Goal: Task Accomplishment & Management: Use online tool/utility

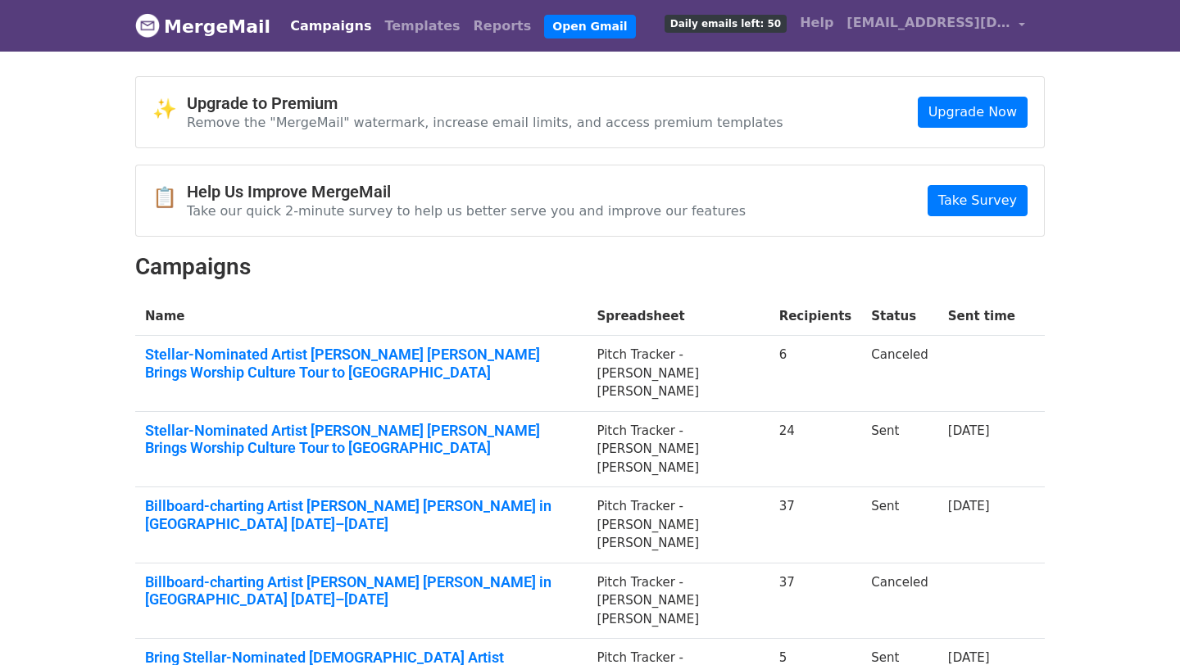
click at [307, 25] on link "Campaigns" at bounding box center [330, 26] width 94 height 33
click at [306, 29] on link "Campaigns" at bounding box center [330, 26] width 94 height 33
click at [170, 25] on link "MergeMail" at bounding box center [202, 26] width 135 height 34
click at [379, 25] on link "Templates" at bounding box center [422, 26] width 88 height 33
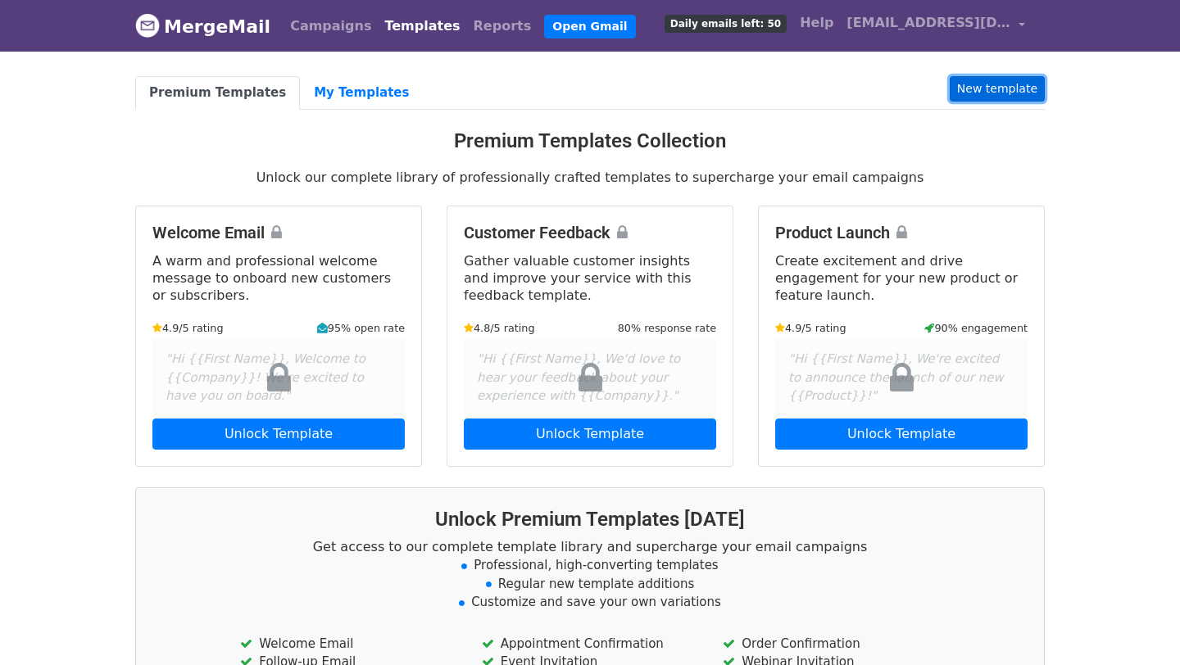
click at [989, 92] on link "New template" at bounding box center [997, 88] width 95 height 25
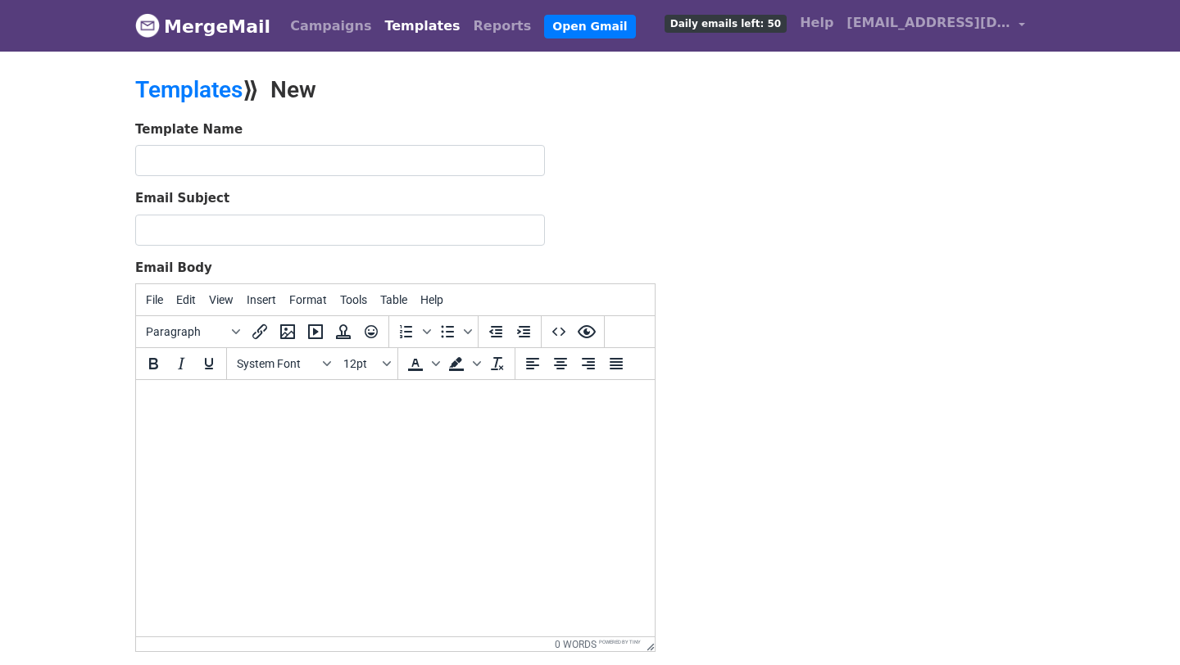
click at [329, 424] on html at bounding box center [395, 402] width 519 height 44
paste body "To enrich screen reader interactions, please activate Accessibility in Grammarl…"
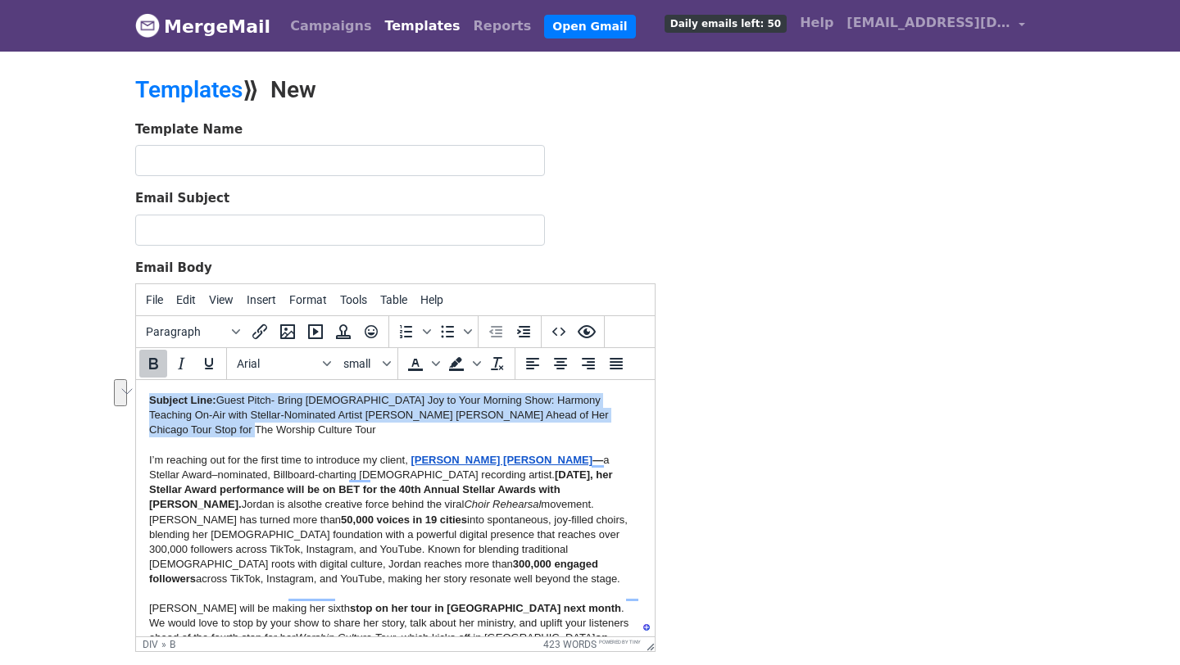
drag, startPoint x: 640, startPoint y: 415, endPoint x: 96, endPoint y: 382, distance: 545.1
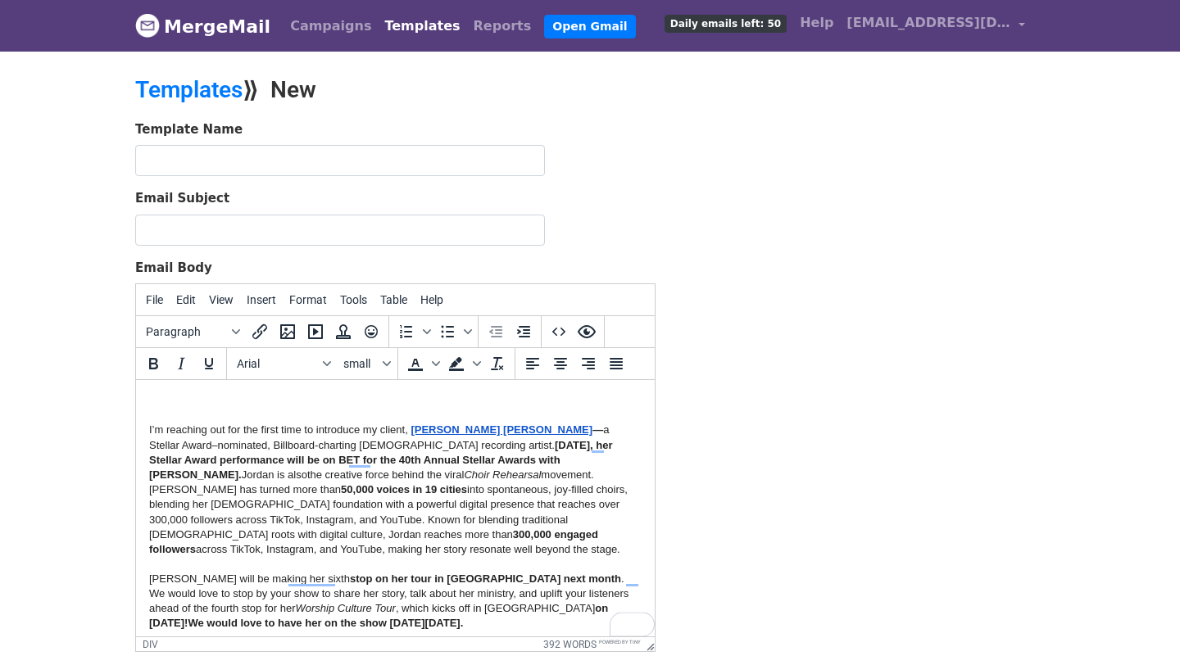
click at [188, 176] on form "Template Name Email Subject Email Body File Edit View Insert Format Tools Table…" at bounding box center [395, 408] width 520 height 577
click at [182, 162] on input "text" at bounding box center [340, 160] width 410 height 31
paste input "Subject Line: Guest Pitch- Bring Gospel Joy to Your Morning Show: Harmony Teach…"
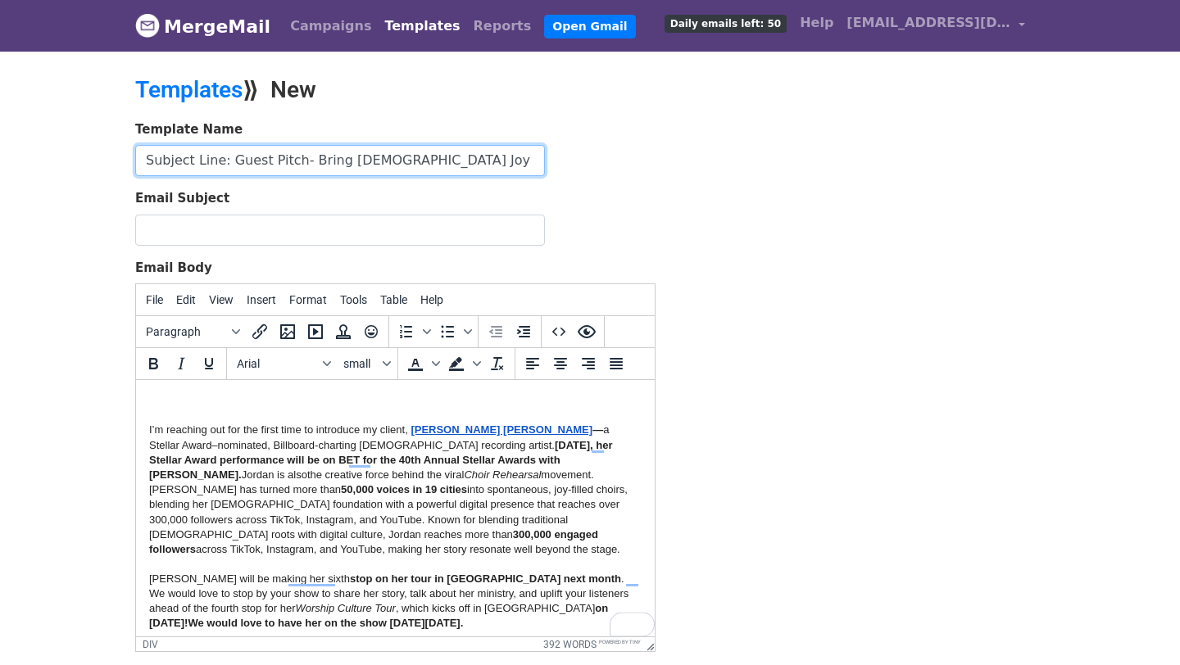
scroll to position [0, 811]
type input "Subject Line: Guest Pitch- Bring Gospel Joy to Your Morning Show: Harmony Teach…"
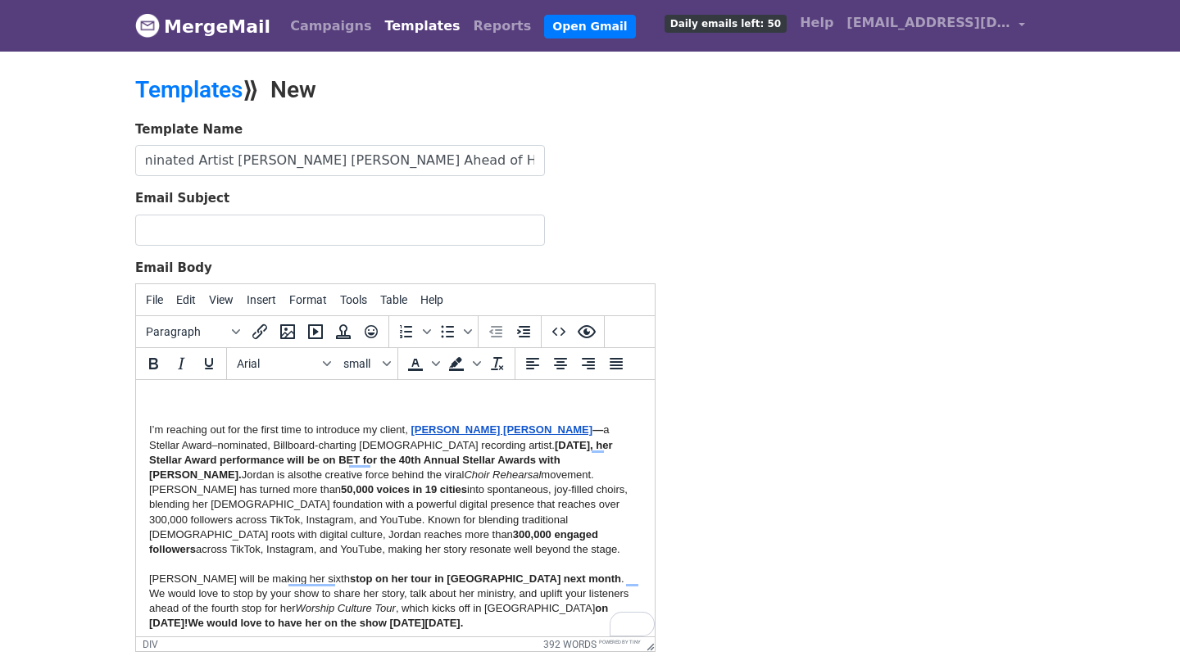
scroll to position [0, 0]
click at [149, 432] on span "I’m reaching out for the first time to introduce my client," at bounding box center [278, 430] width 259 height 12
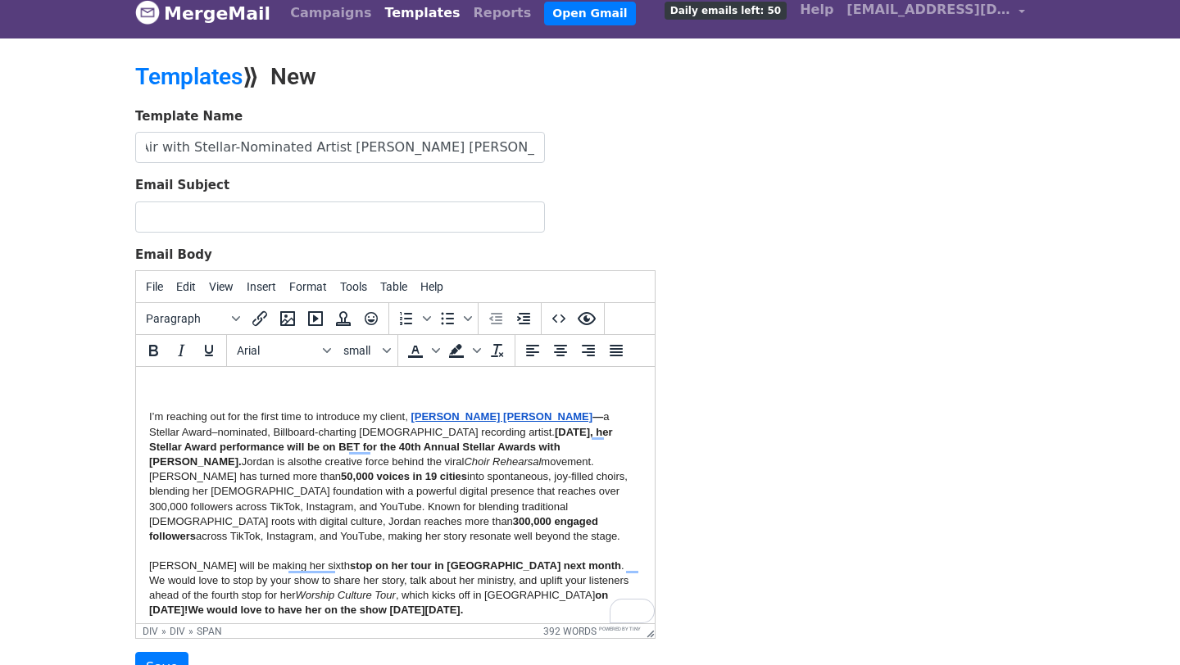
scroll to position [0, 698]
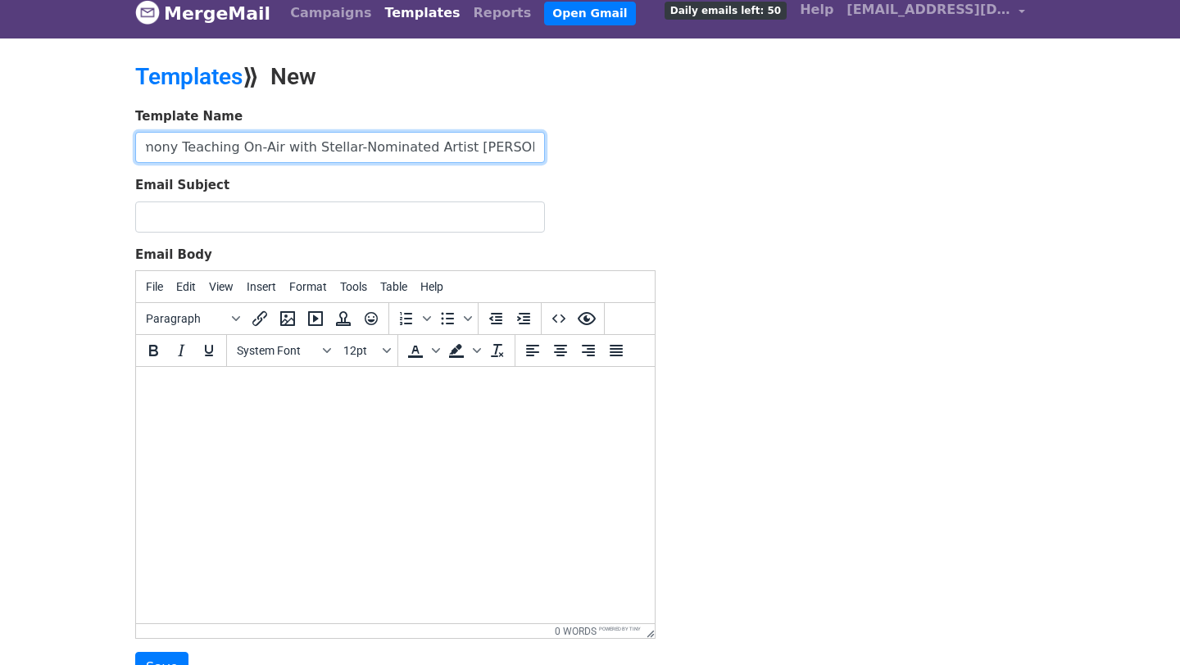
scroll to position [0, 812]
drag, startPoint x: 146, startPoint y: 147, endPoint x: 725, endPoint y: 182, distance: 580.3
click at [725, 182] on div "Template Name Subject Line: Guest Pitch- Bring Gospel Joy to Your Morning Show:…" at bounding box center [590, 395] width 934 height 577
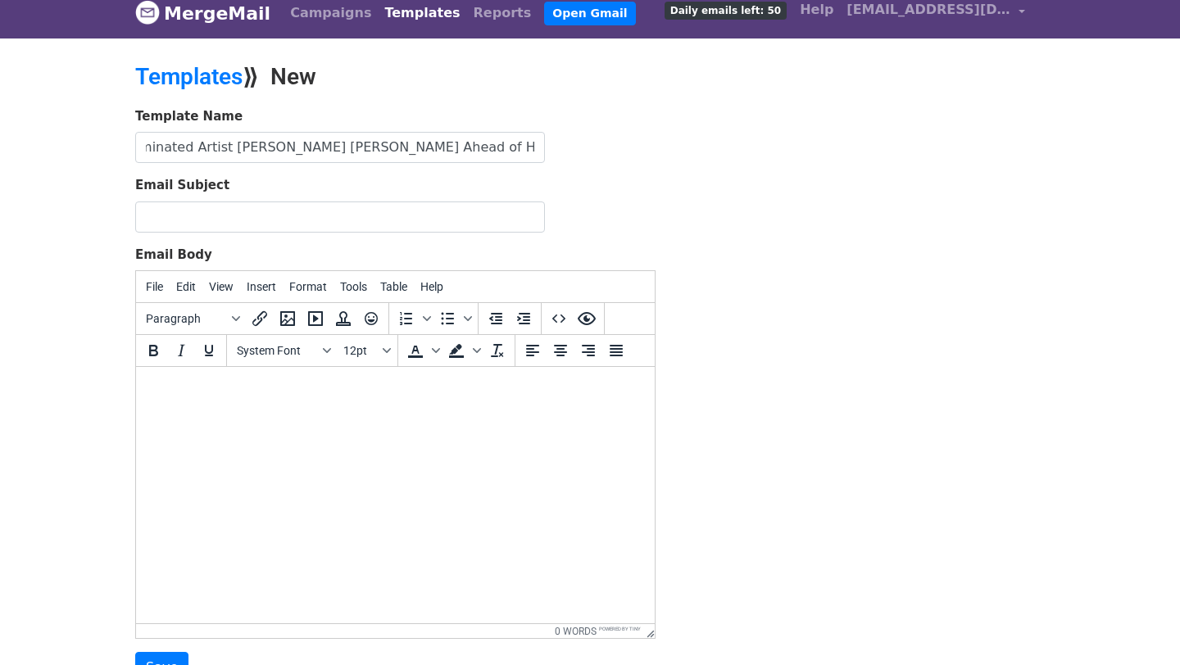
click at [337, 411] on html at bounding box center [395, 389] width 519 height 44
drag, startPoint x: 143, startPoint y: 146, endPoint x: 665, endPoint y: 153, distance: 522.8
click at [665, 153] on div "Template Name Subject Line: Guest Pitch- Bring Gospel Joy to Your Morning Show:…" at bounding box center [395, 395] width 545 height 577
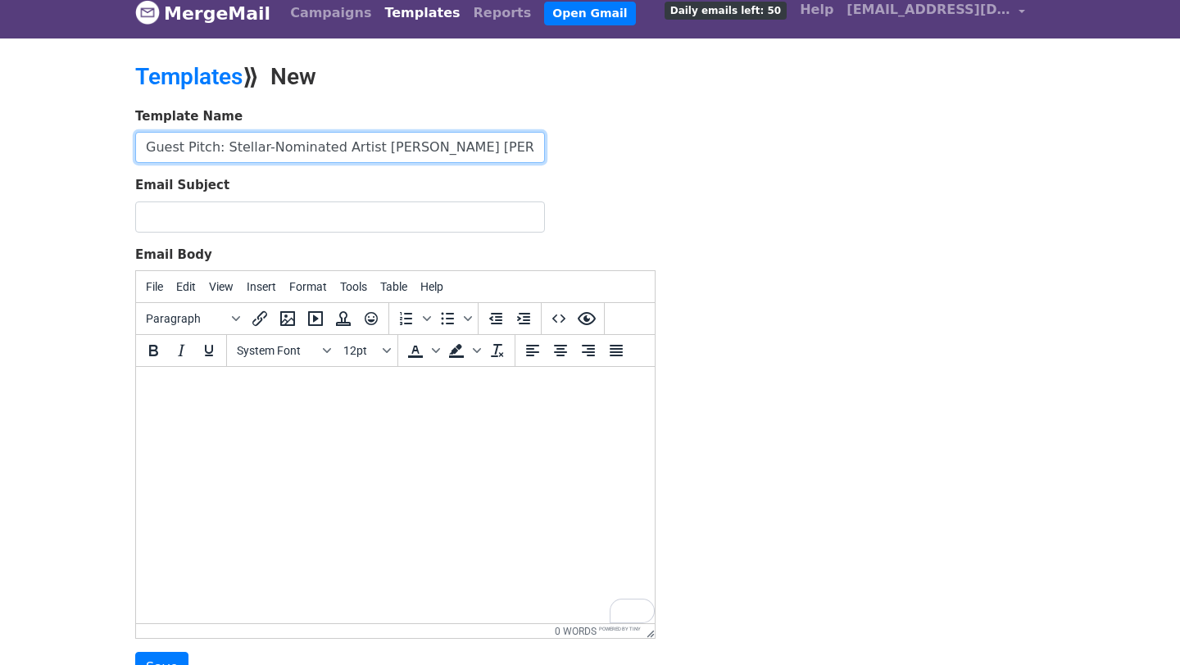
scroll to position [0, 390]
type input "Guest Pitch: Stellar-Nominated Artist Jordan G. Welch Brings Gospel Joy to Chic…"
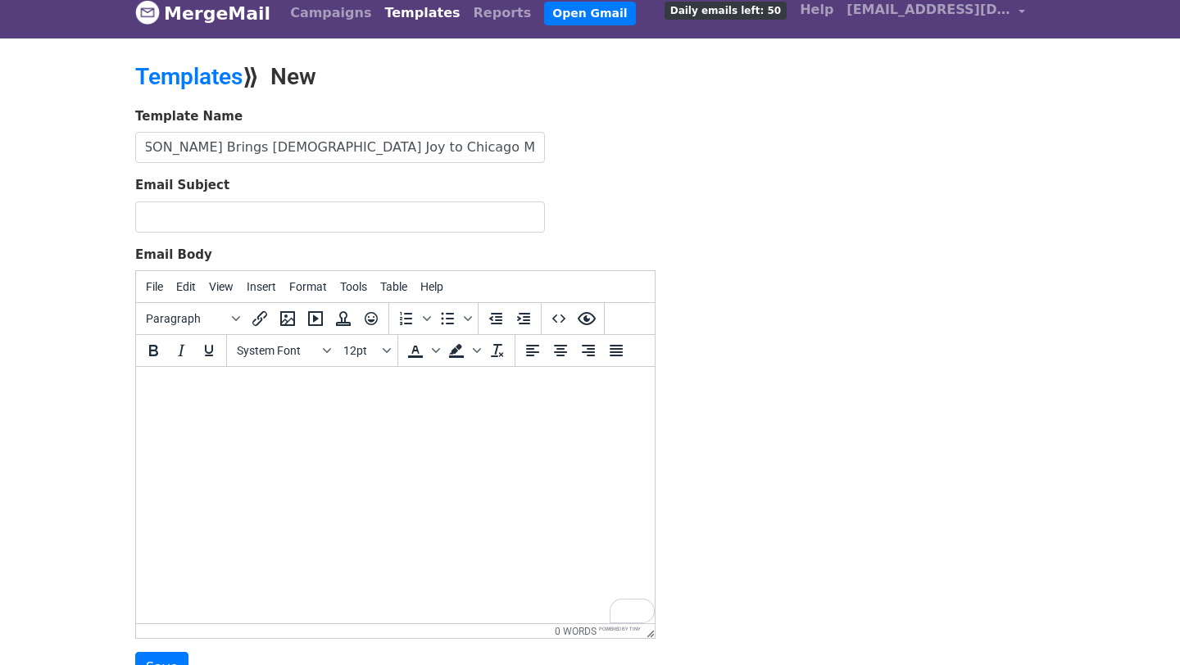
scroll to position [0, 0]
click at [241, 411] on html at bounding box center [395, 389] width 519 height 44
paste body "To enrich screen reader interactions, please activate Accessibility in Grammarl…"
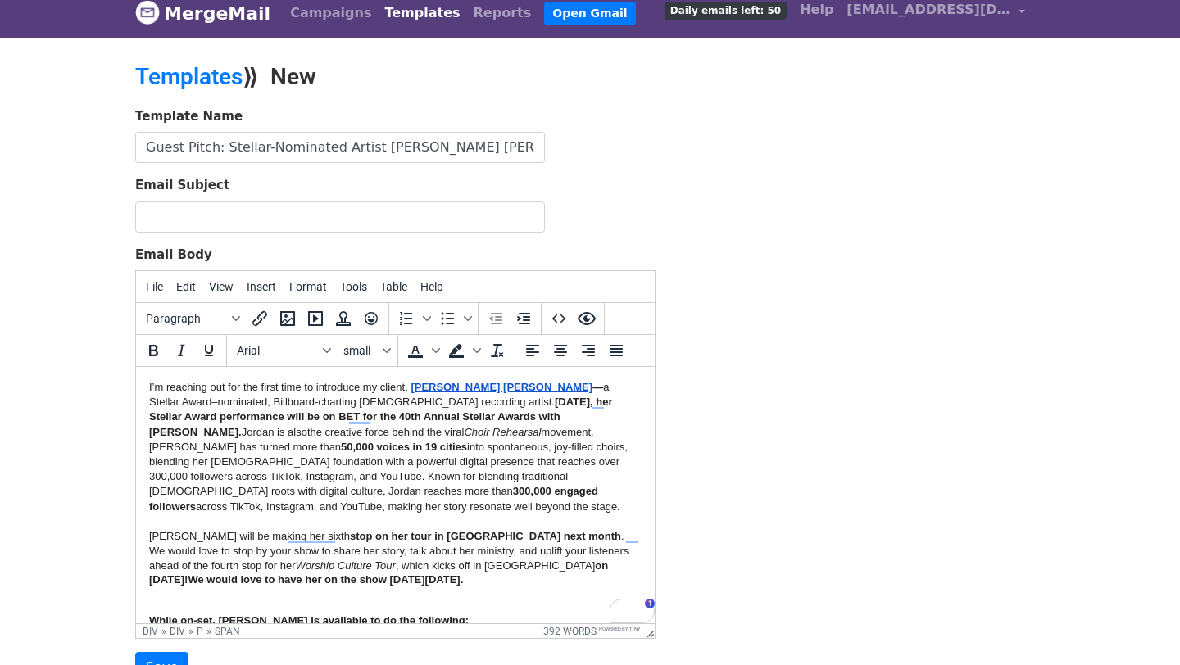
click at [149, 385] on span "I’m reaching out for the first time to introduce my client," at bounding box center [278, 387] width 259 height 12
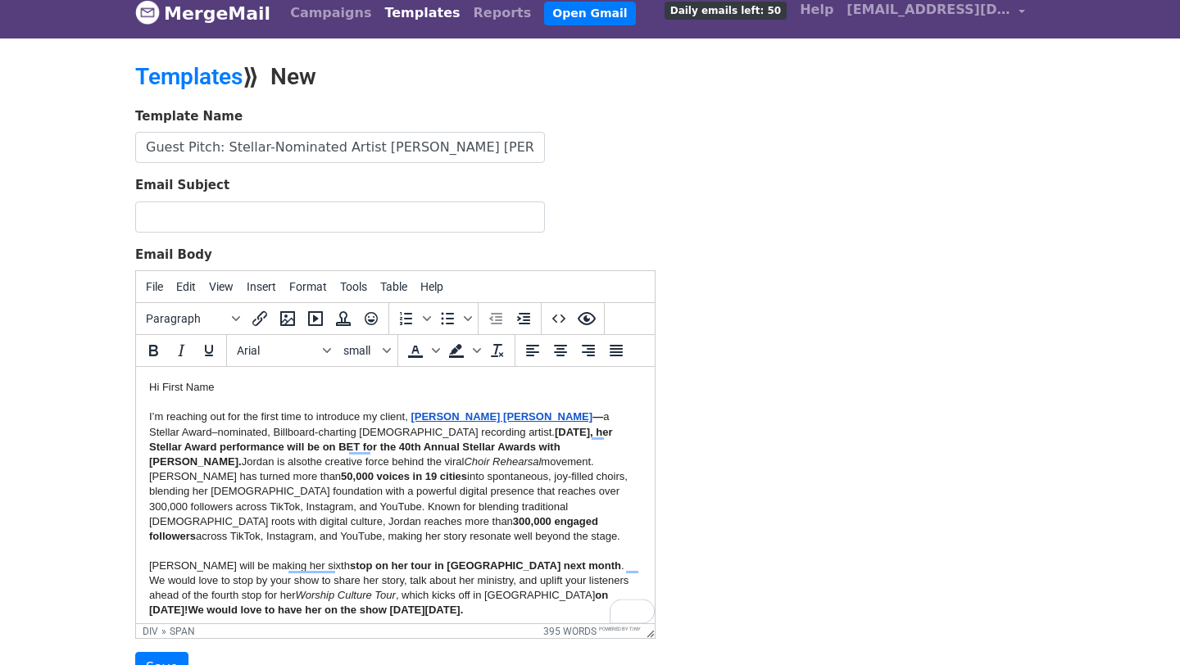
click at [163, 388] on span "Hi First Name I’m reaching out for the first time to introduce my client," at bounding box center [278, 402] width 259 height 42
click at [220, 387] on span "Hi {{First Name I’m reaching out for the first time to introduce my client," at bounding box center [278, 402] width 259 height 42
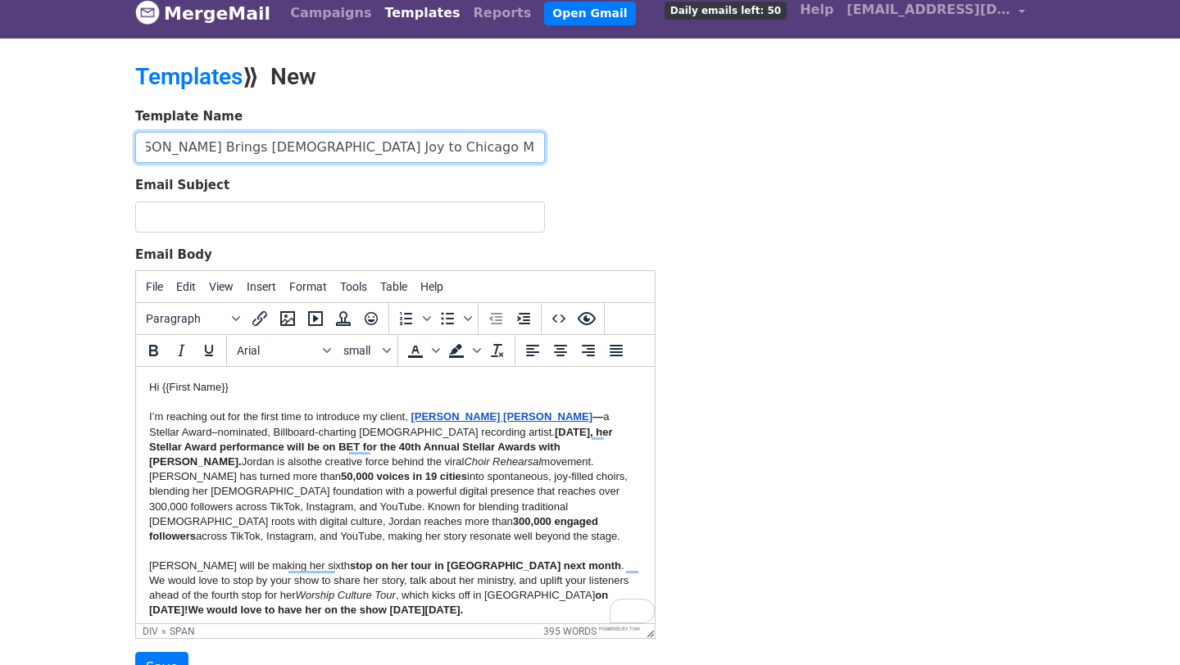
drag, startPoint x: 145, startPoint y: 147, endPoint x: 691, endPoint y: 152, distance: 545.7
click at [691, 152] on div "Template Name Guest Pitch: Stellar-Nominated Artist Jordan G. Welch Brings Gosp…" at bounding box center [590, 395] width 934 height 577
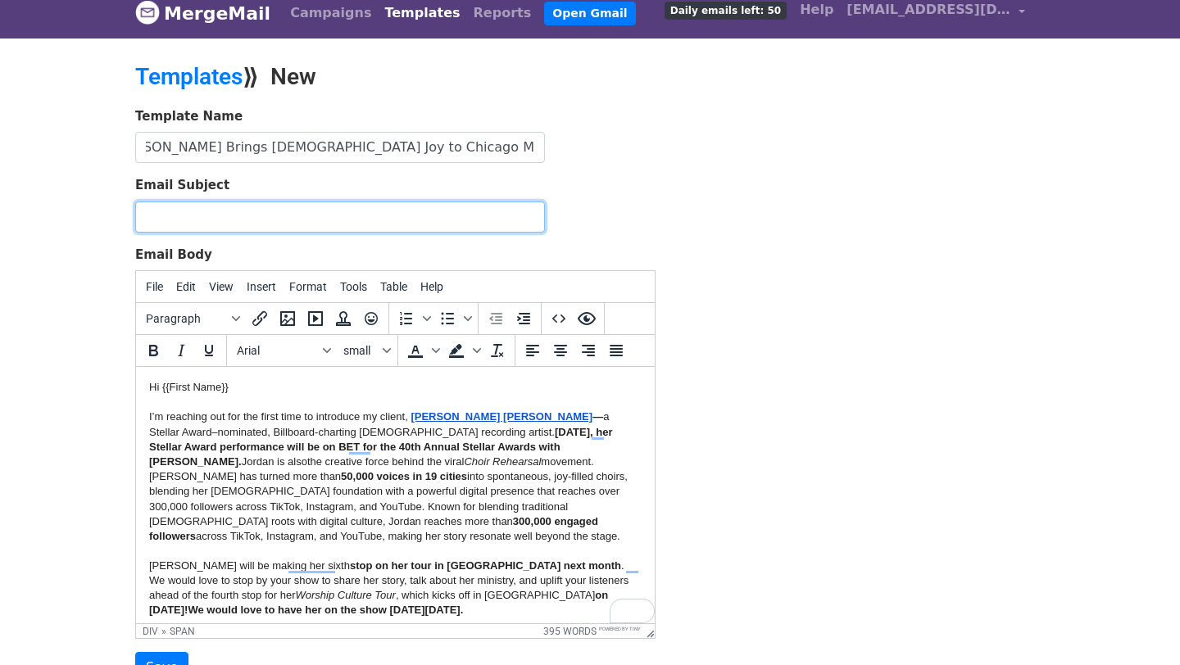
scroll to position [0, 0]
click at [381, 224] on input "Email Subject" at bounding box center [340, 217] width 410 height 31
paste input "Guest Pitch: Stellar-Nominated Artist Jordan G. Welch Brings Gospel Joy to Chic…"
type input "Guest Pitch: Stellar-Nominated Artist Jordan G. Welch Brings Gospel Joy to Chic…"
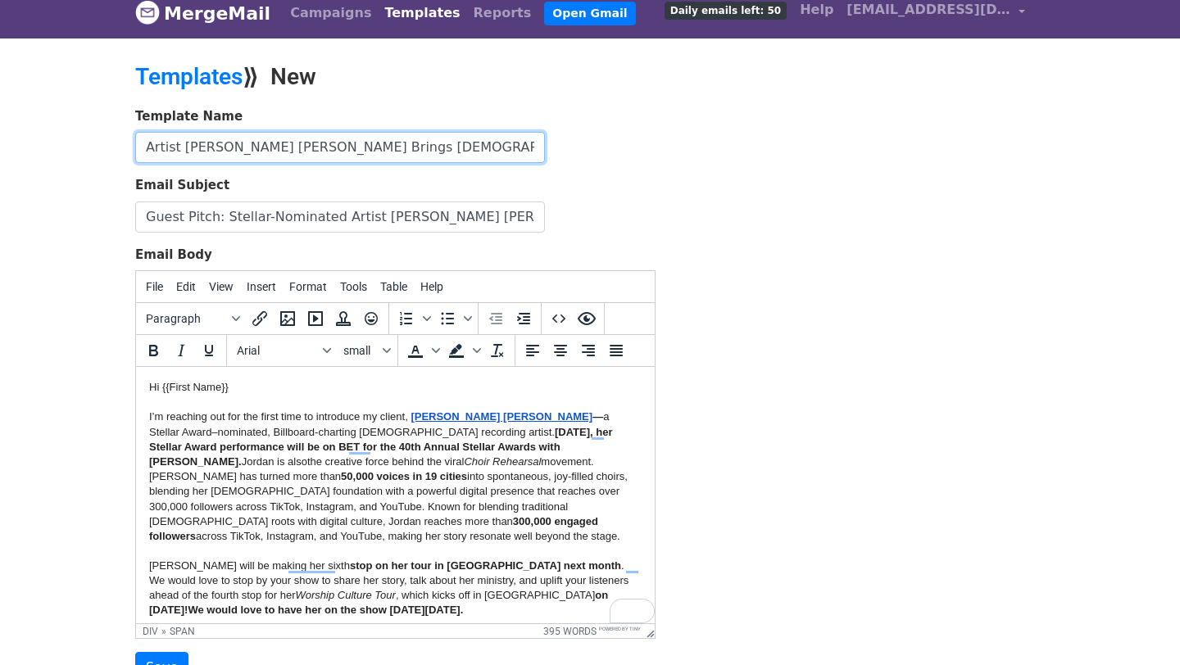
scroll to position [0, 391]
drag, startPoint x: 144, startPoint y: 148, endPoint x: 628, endPoint y: 164, distance: 484.5
click at [628, 164] on form "Template Name Guest Pitch: Stellar-Nominated Artist Jordan G. Welch Brings Gosp…" at bounding box center [395, 395] width 520 height 577
type input "Jordan G. Welch Chicago TV"
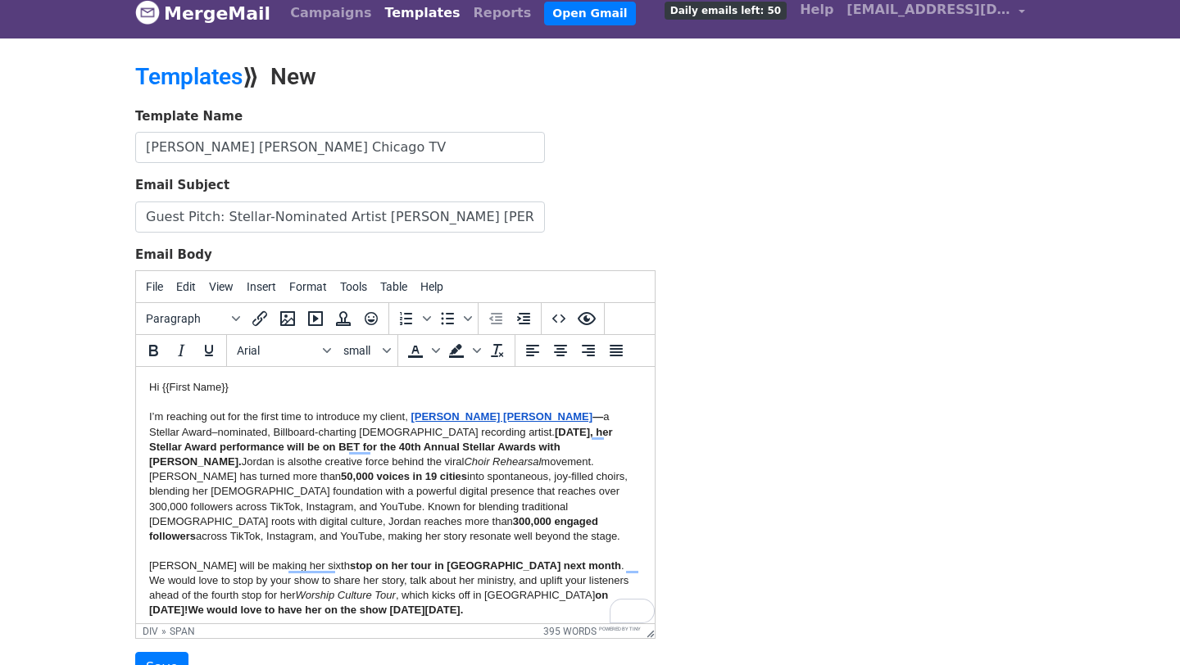
click at [913, 230] on div "Template Name Jordan G. Welch Chicago TV Email Subject Guest Pitch: Stellar-Nom…" at bounding box center [590, 395] width 934 height 577
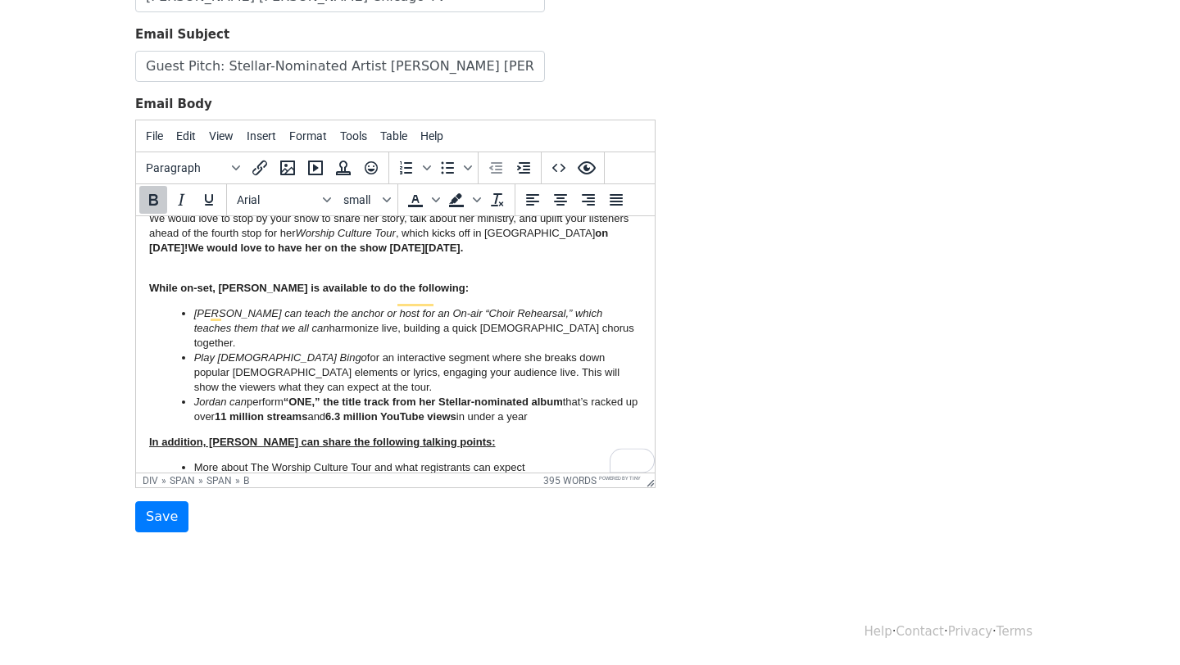
scroll to position [305, 0]
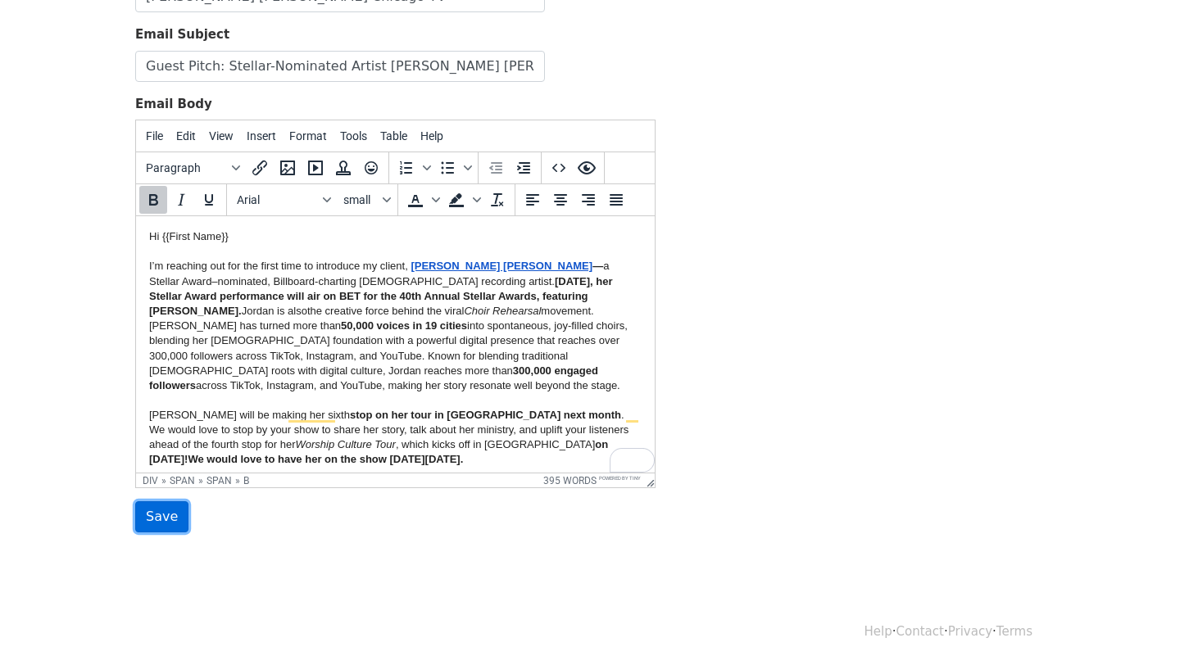
click at [146, 523] on input "Save" at bounding box center [161, 516] width 53 height 31
